Goal: Task Accomplishment & Management: Use online tool/utility

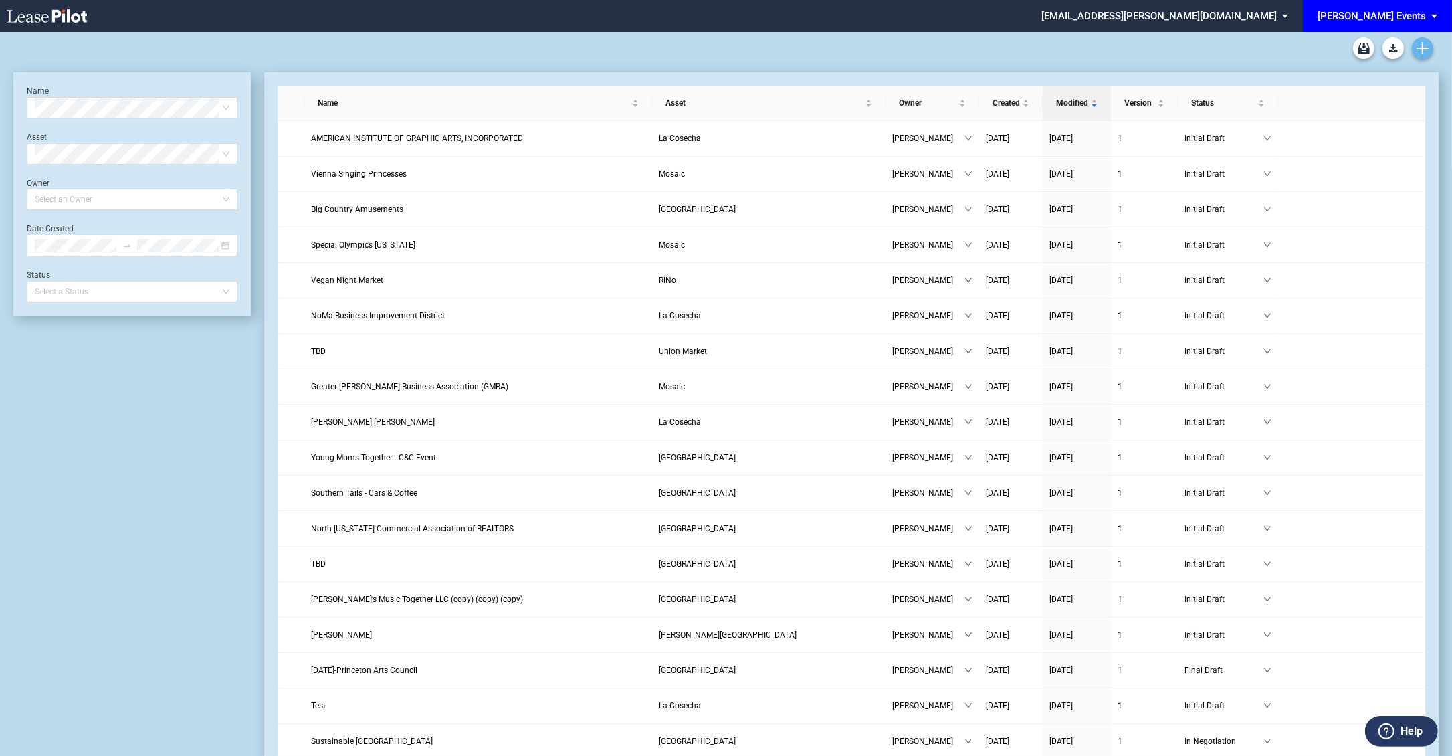
click at [1420, 49] on icon "Create new document" at bounding box center [1422, 48] width 12 height 12
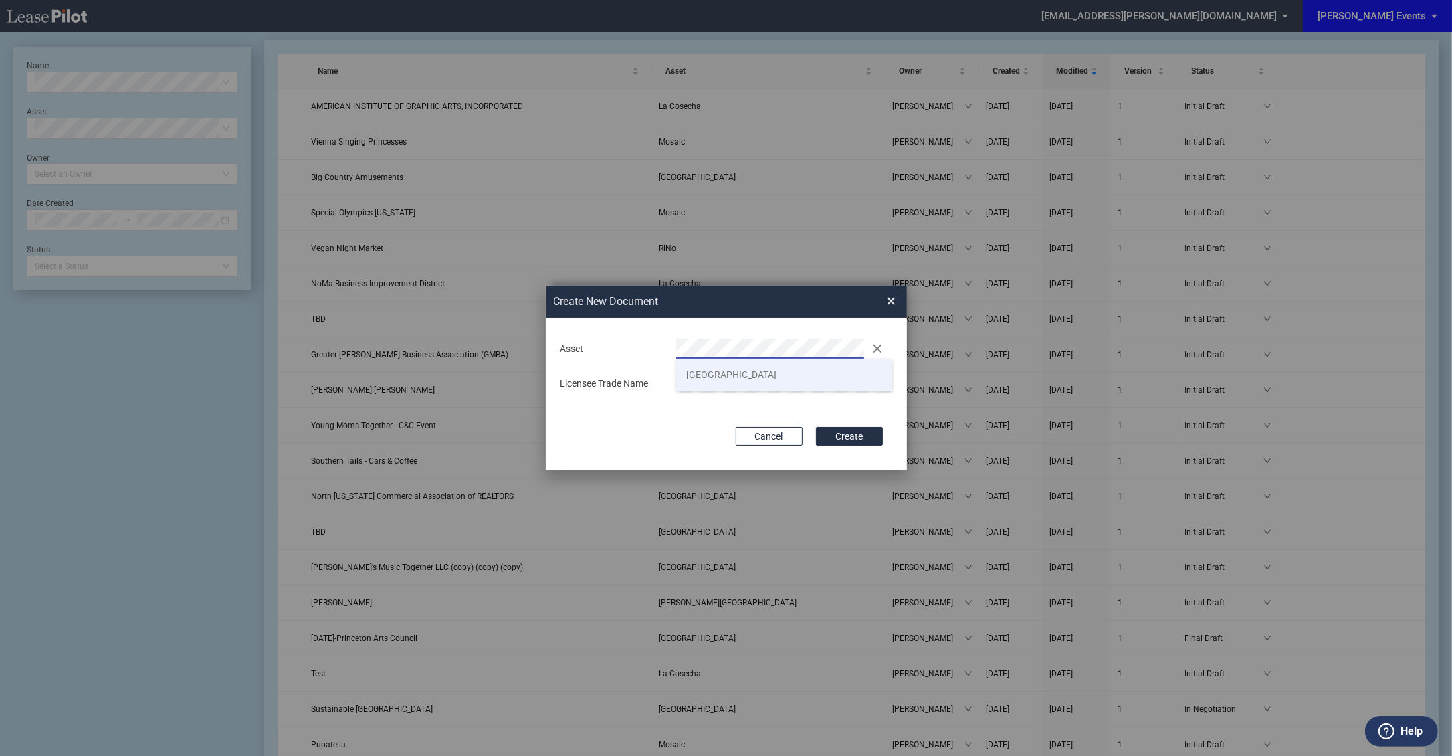
click at [802, 377] on li "[GEOGRAPHIC_DATA]" at bounding box center [784, 374] width 216 height 32
click at [816, 427] on button "Create" at bounding box center [849, 436] width 67 height 19
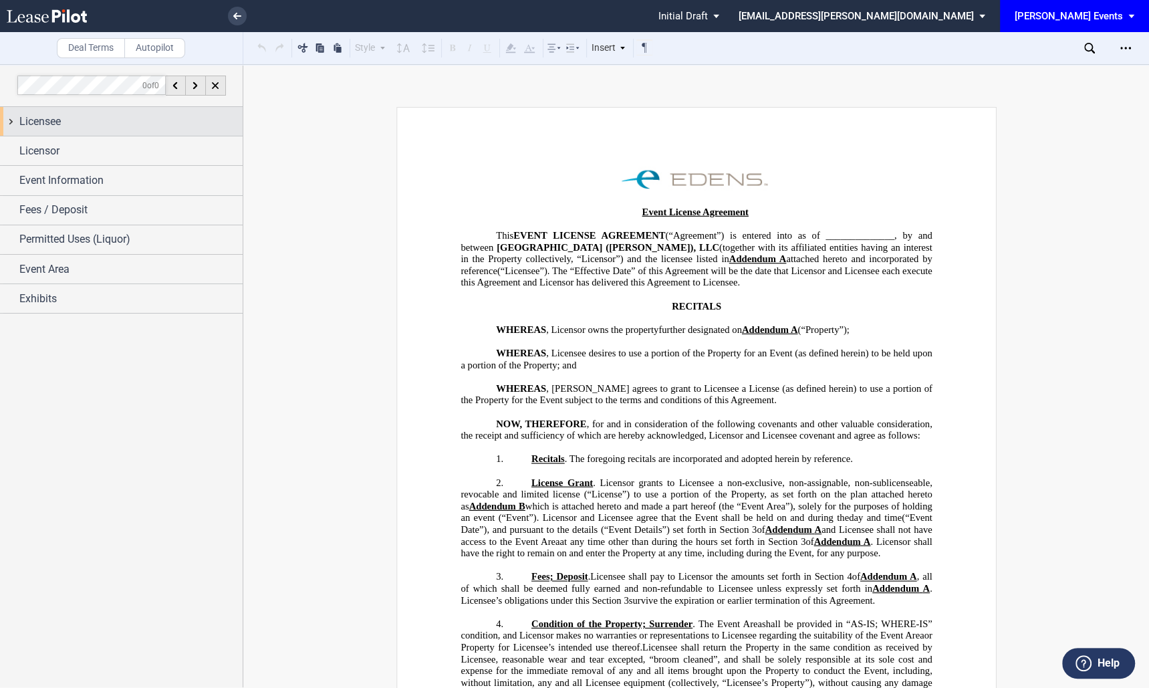
click at [156, 124] on div "Licensee" at bounding box center [130, 122] width 223 height 16
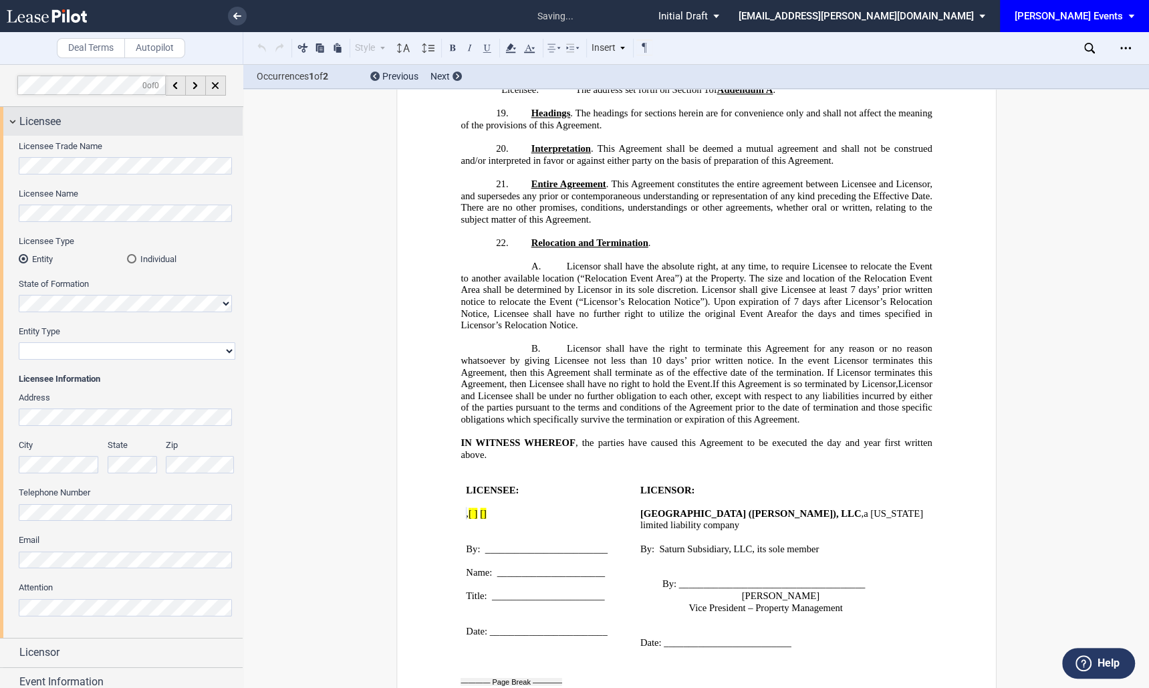
scroll to position [1934, 0]
